Goal: Transaction & Acquisition: Purchase product/service

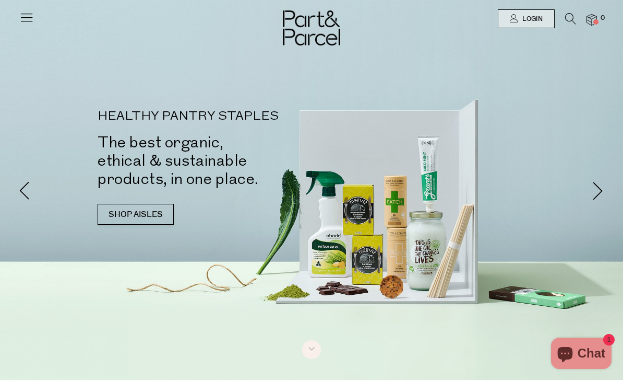
click at [534, 22] on span "Login" at bounding box center [531, 19] width 23 height 9
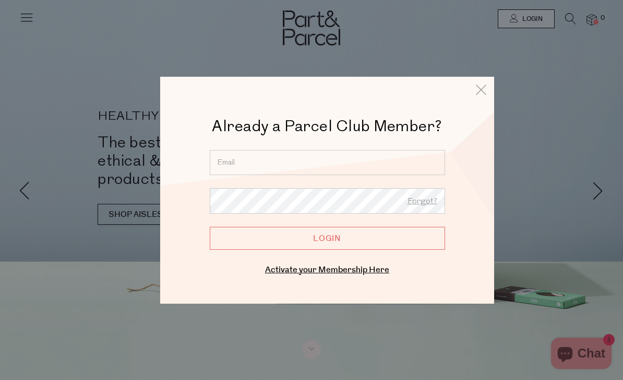
click at [372, 165] on input "email" at bounding box center [327, 161] width 235 height 25
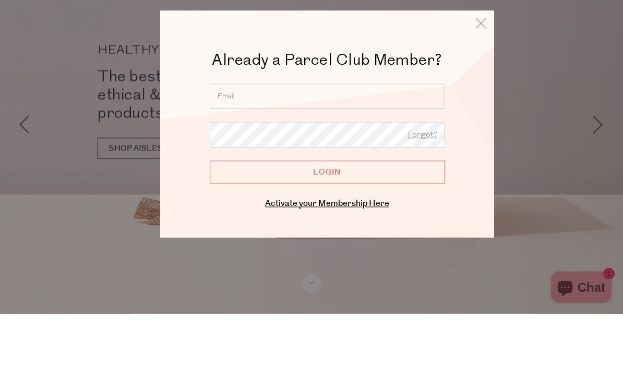
type input "marisa.macri@optusnet.com.au"
click at [327, 226] on input "Login" at bounding box center [327, 237] width 235 height 23
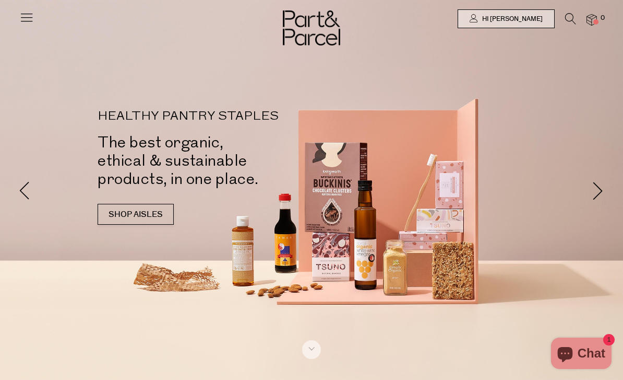
click at [574, 18] on icon at bounding box center [570, 18] width 11 height 11
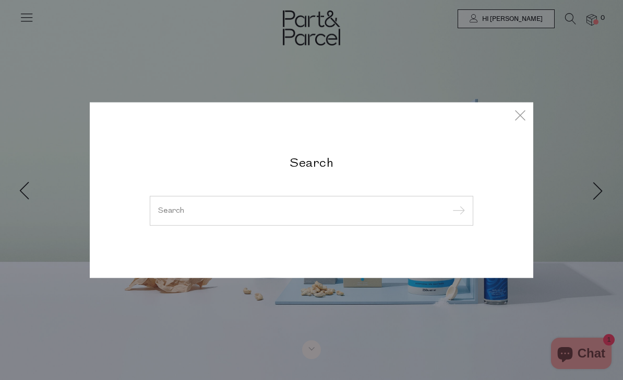
click at [222, 210] on input "search" at bounding box center [311, 210] width 307 height 8
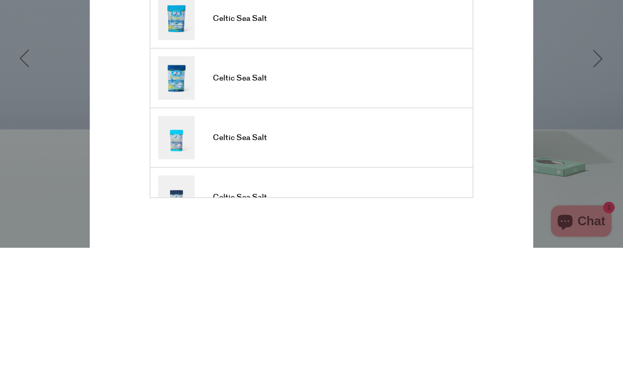
type input "Celtic"
click at [457, 99] on input "submit" at bounding box center [458, 107] width 16 height 16
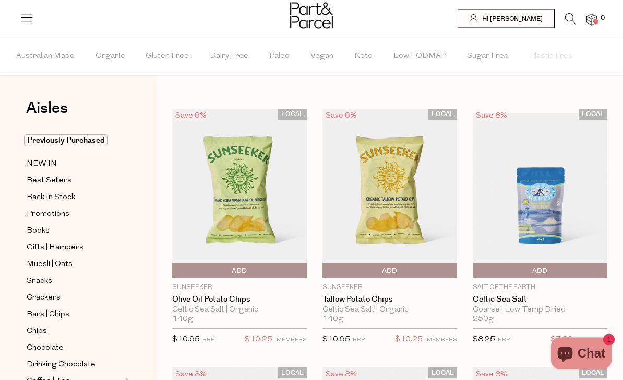
scroll to position [18, 0]
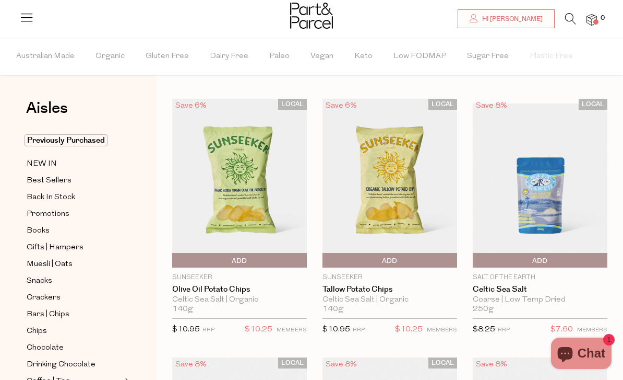
click at [229, 261] on span "Add To Parcel" at bounding box center [239, 261] width 129 height 16
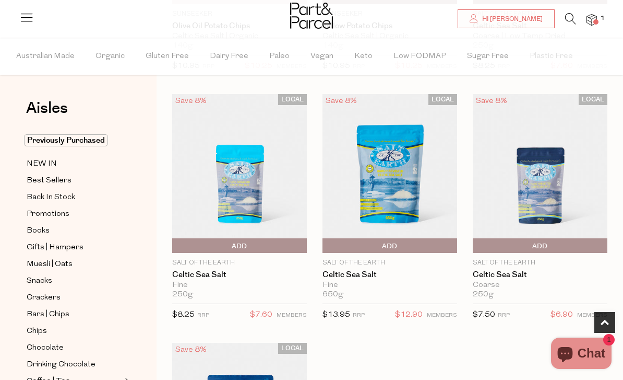
scroll to position [280, 0]
click at [404, 249] on span "Add To Parcel" at bounding box center [389, 247] width 129 height 16
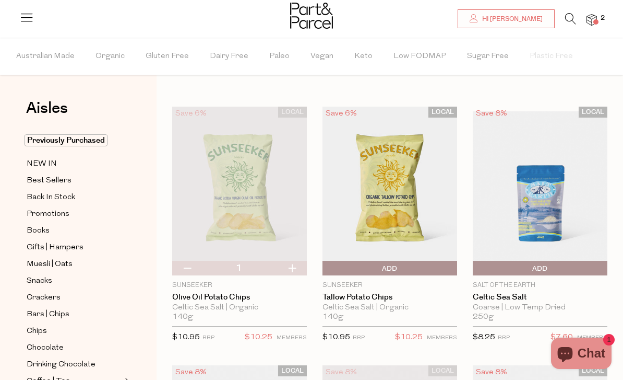
scroll to position [0, 0]
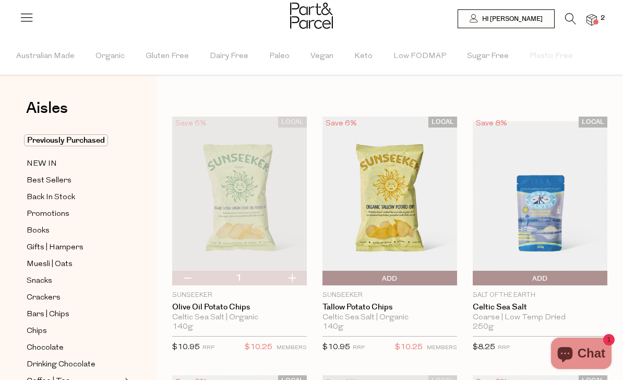
click at [569, 21] on icon at bounding box center [570, 18] width 11 height 11
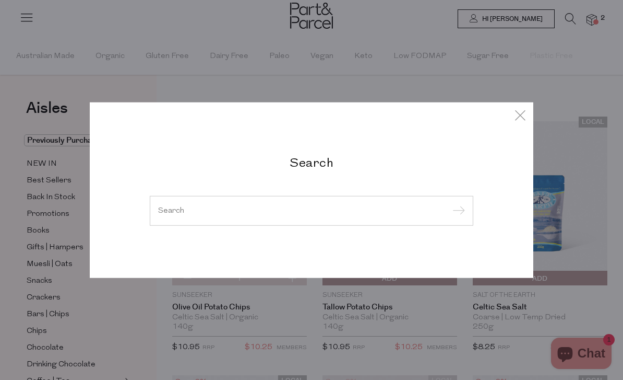
click at [370, 211] on input "search" at bounding box center [311, 210] width 307 height 8
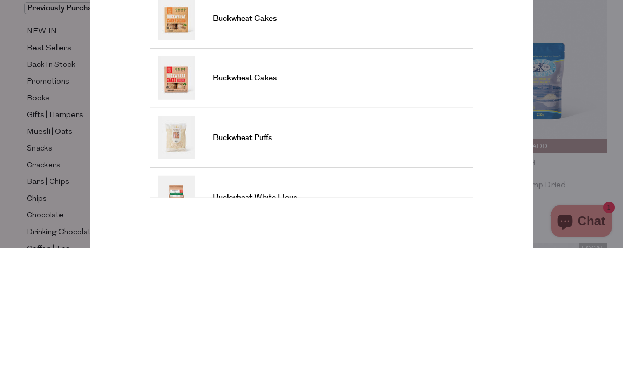
type input "Buckwheat"
click at [457, 99] on input "submit" at bounding box center [458, 107] width 16 height 16
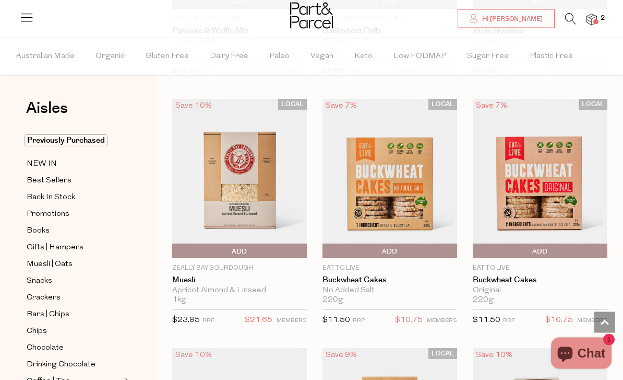
scroll to position [1290, 0]
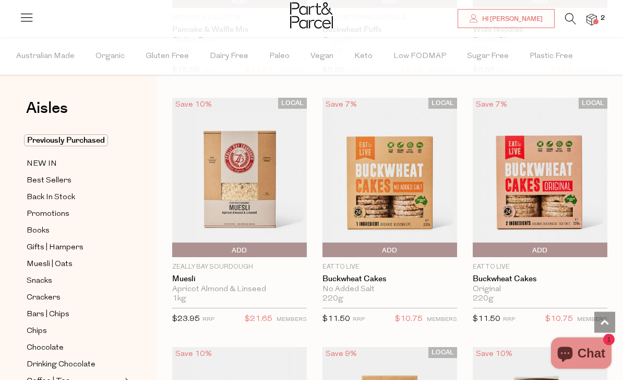
click at [551, 246] on span "Add To Parcel" at bounding box center [540, 251] width 129 height 16
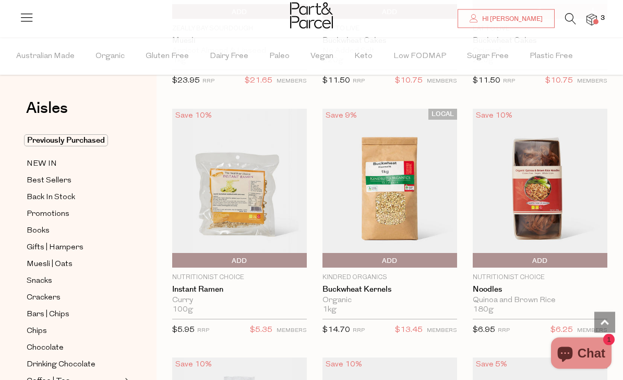
scroll to position [1529, 0]
click at [219, 218] on img at bounding box center [239, 188] width 135 height 159
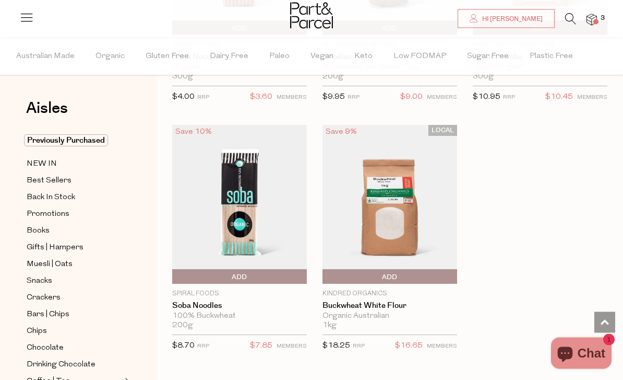
scroll to position [2010, 0]
click at [175, 274] on span "Add To Parcel" at bounding box center [175, 277] width 0 height 16
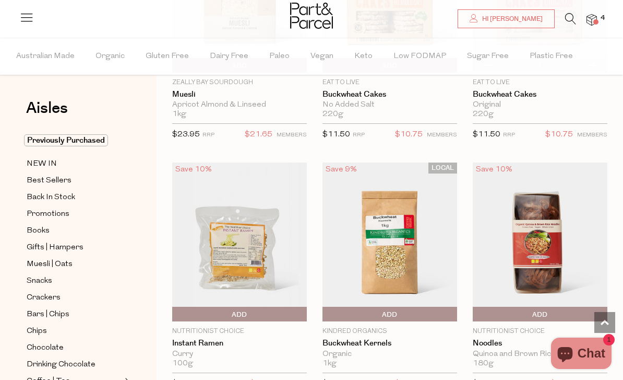
scroll to position [1474, 0]
click at [568, 19] on icon at bounding box center [570, 18] width 11 height 11
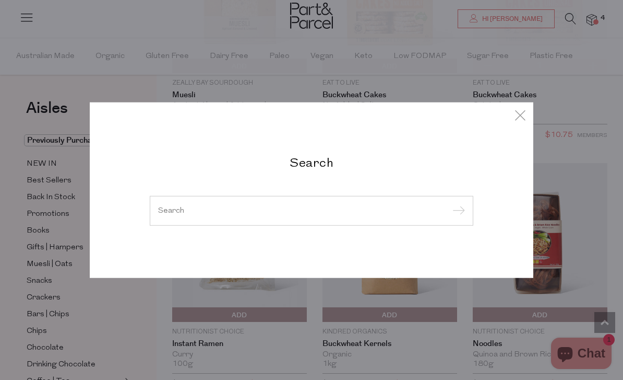
click at [214, 212] on input "search" at bounding box center [311, 210] width 307 height 8
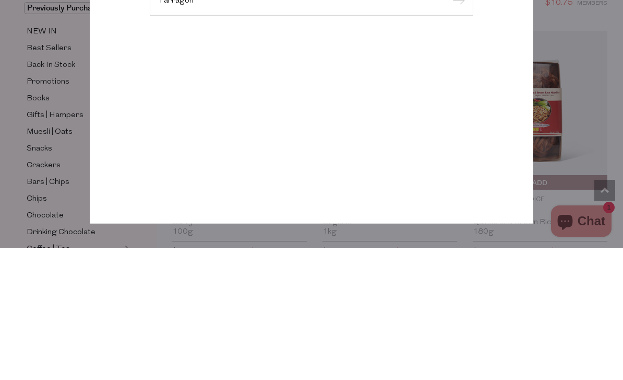
type input "Tarragon"
click at [457, 125] on input "submit" at bounding box center [458, 133] width 16 height 16
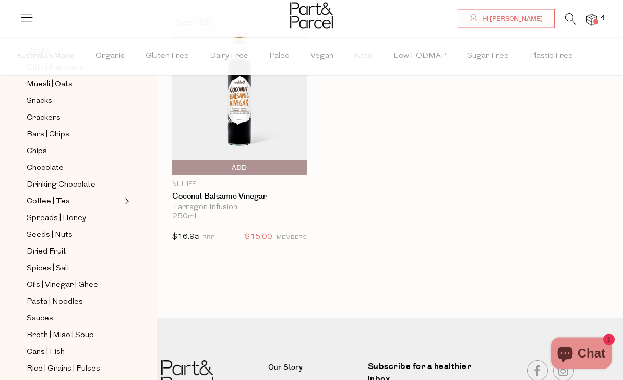
scroll to position [184, 0]
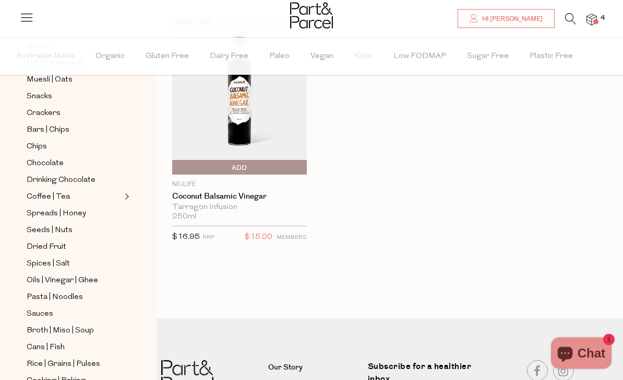
click at [50, 257] on span "Spices | Salt" at bounding box center [48, 263] width 43 height 13
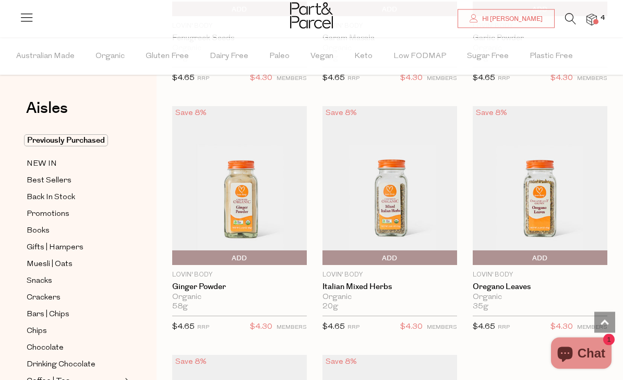
scroll to position [3788, 0]
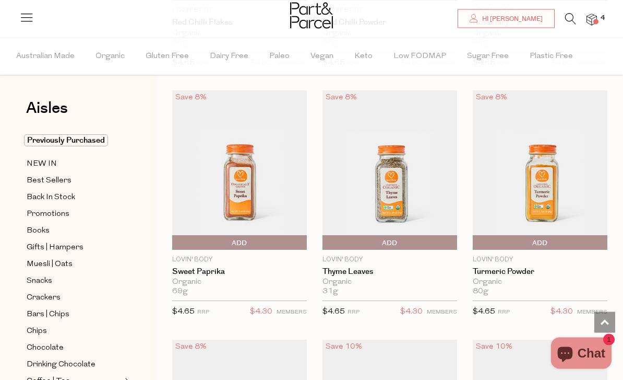
scroll to position [4300, 0]
click at [175, 235] on span "Add To Parcel" at bounding box center [175, 243] width 0 height 16
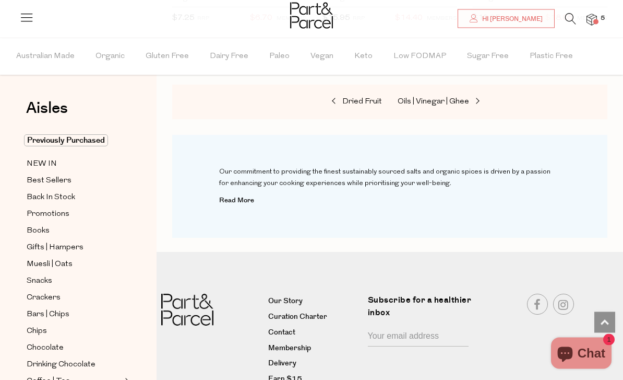
scroll to position [4849, 0]
